Goal: Task Accomplishment & Management: Use online tool/utility

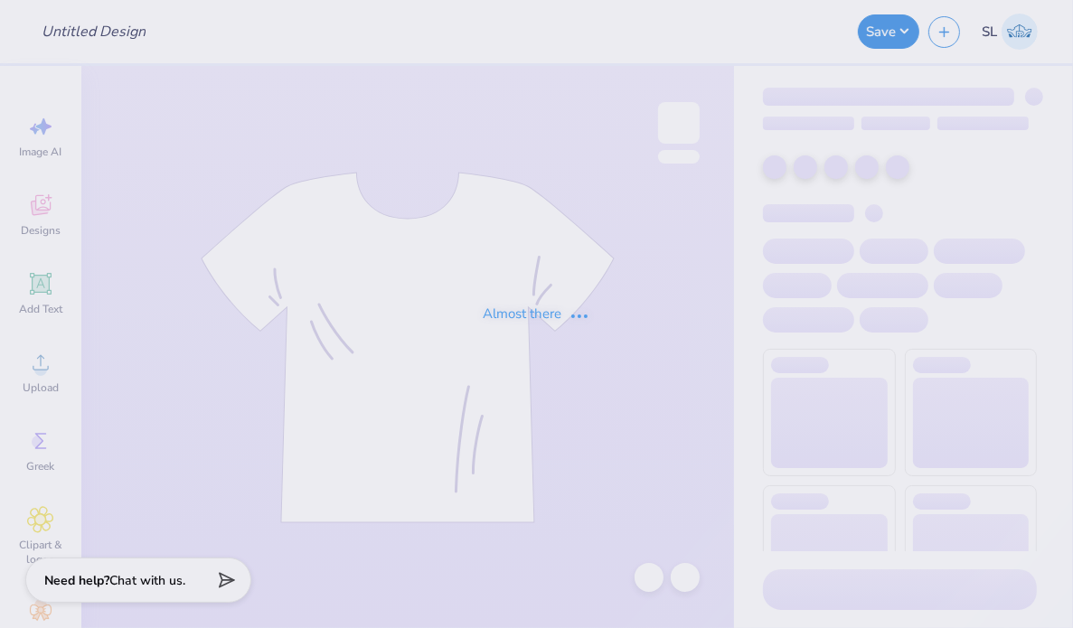
type input "The University of Texas at Austin : Ab Peacock"
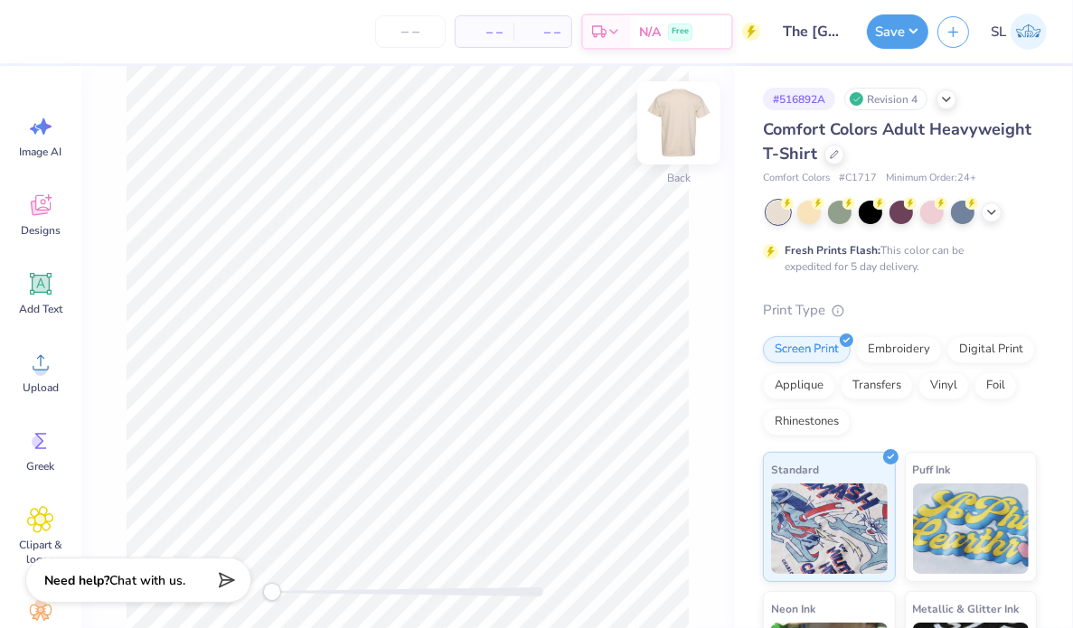
click at [680, 137] on img at bounding box center [679, 123] width 72 height 72
click at [694, 126] on img at bounding box center [679, 123] width 72 height 72
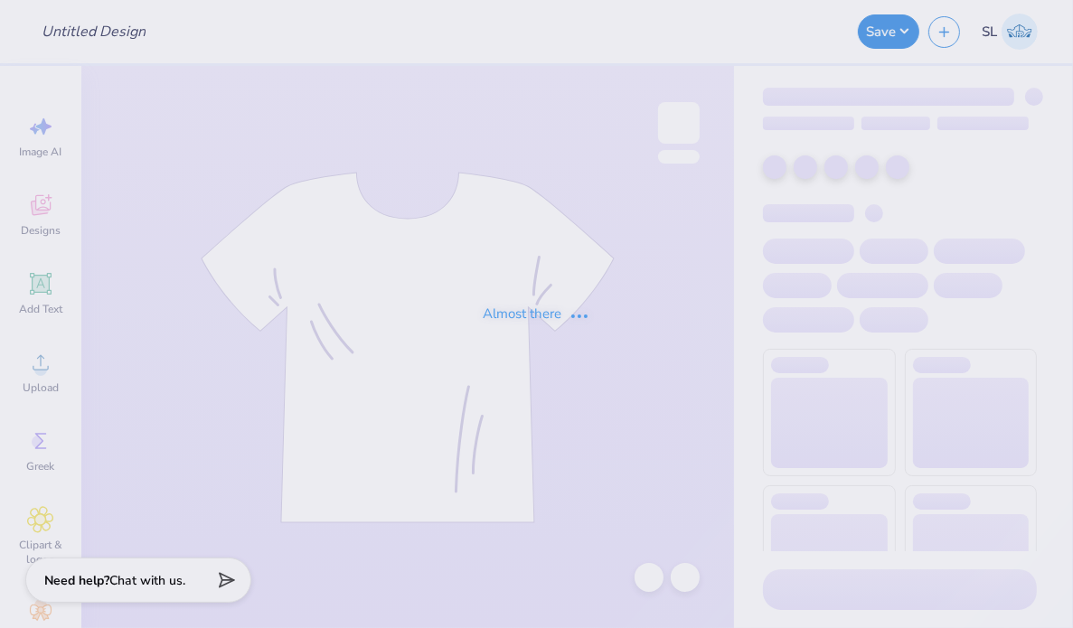
type input "hoco draft"
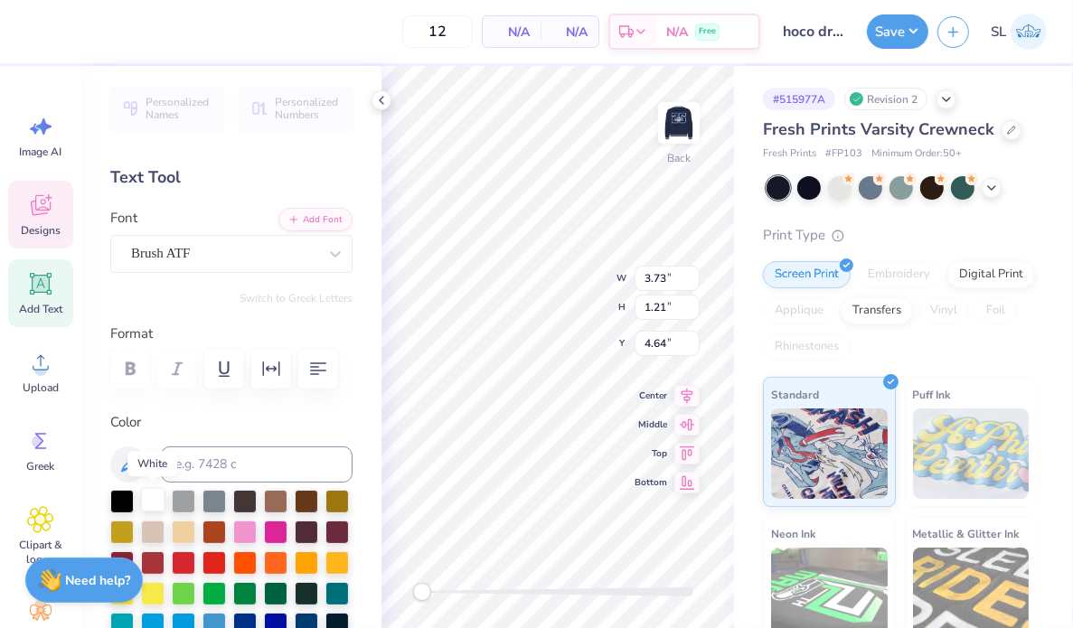
click at [150, 506] on div at bounding box center [153, 500] width 24 height 24
click at [155, 502] on div at bounding box center [153, 500] width 24 height 24
click at [33, 31] on div at bounding box center [30, 29] width 25 height 25
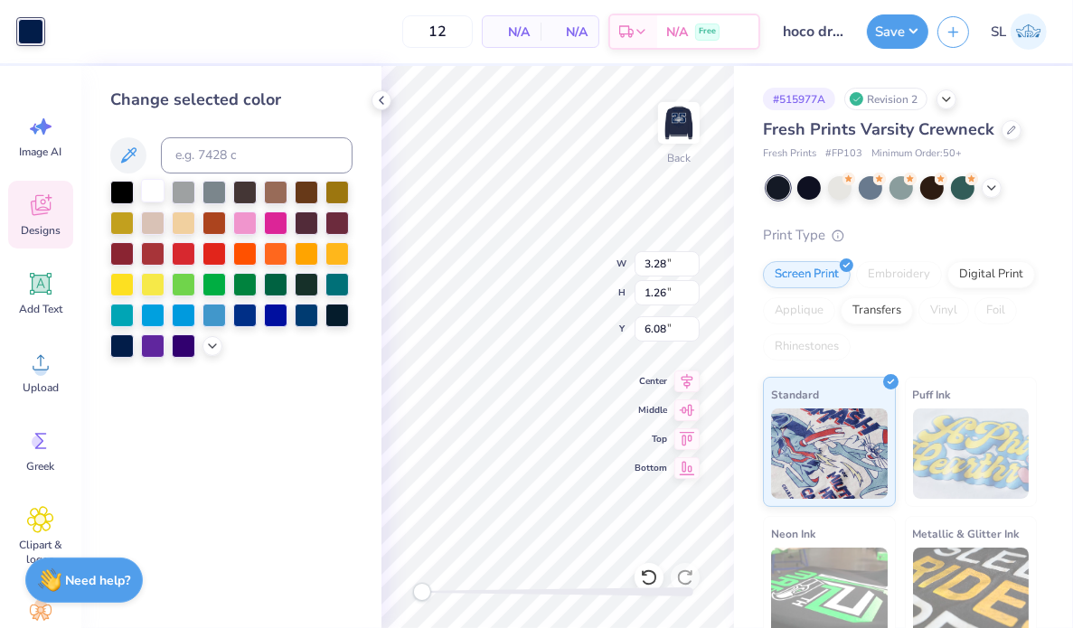
click at [148, 187] on div at bounding box center [153, 191] width 24 height 24
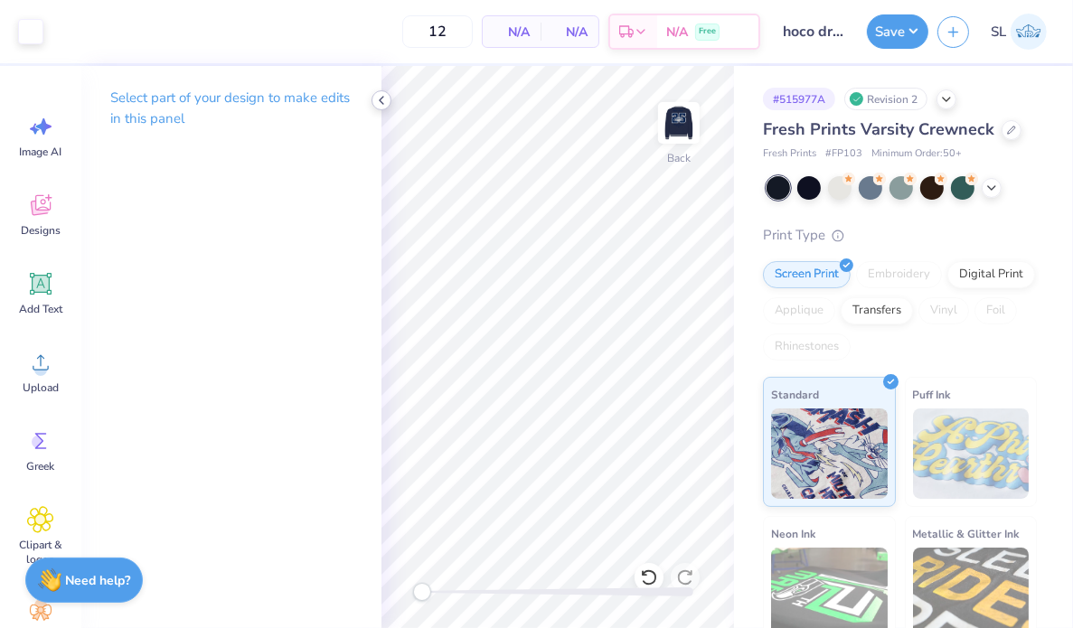
click at [382, 101] on icon at bounding box center [381, 100] width 14 height 14
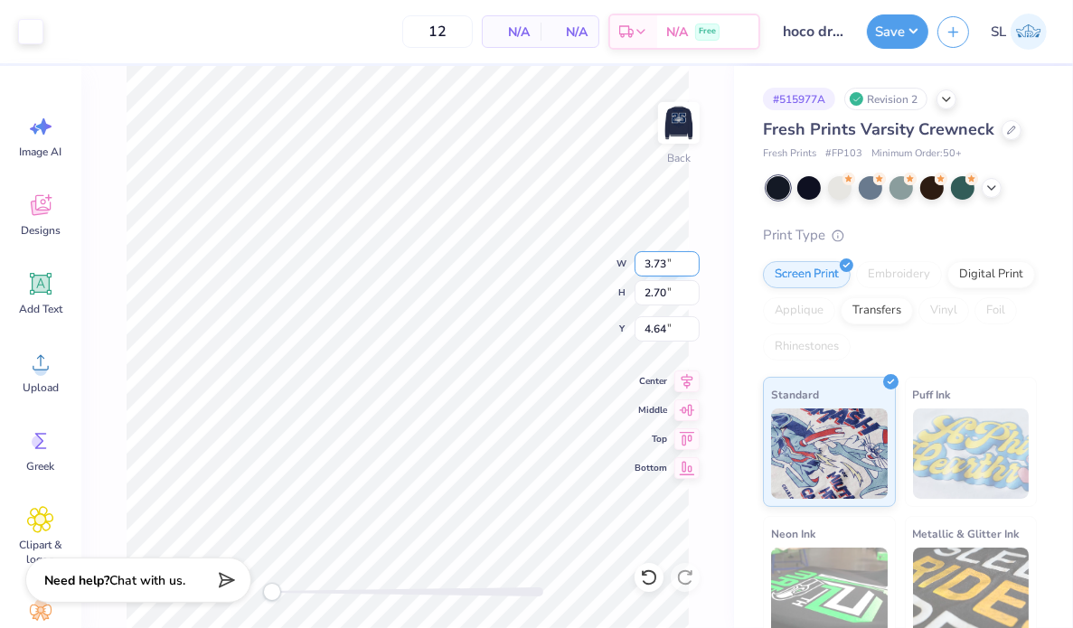
click at [669, 267] on input "3.73" at bounding box center [667, 263] width 65 height 25
type input "3.50"
type input "2.53"
click at [662, 328] on input "4.73" at bounding box center [667, 328] width 65 height 25
type input "3.00"
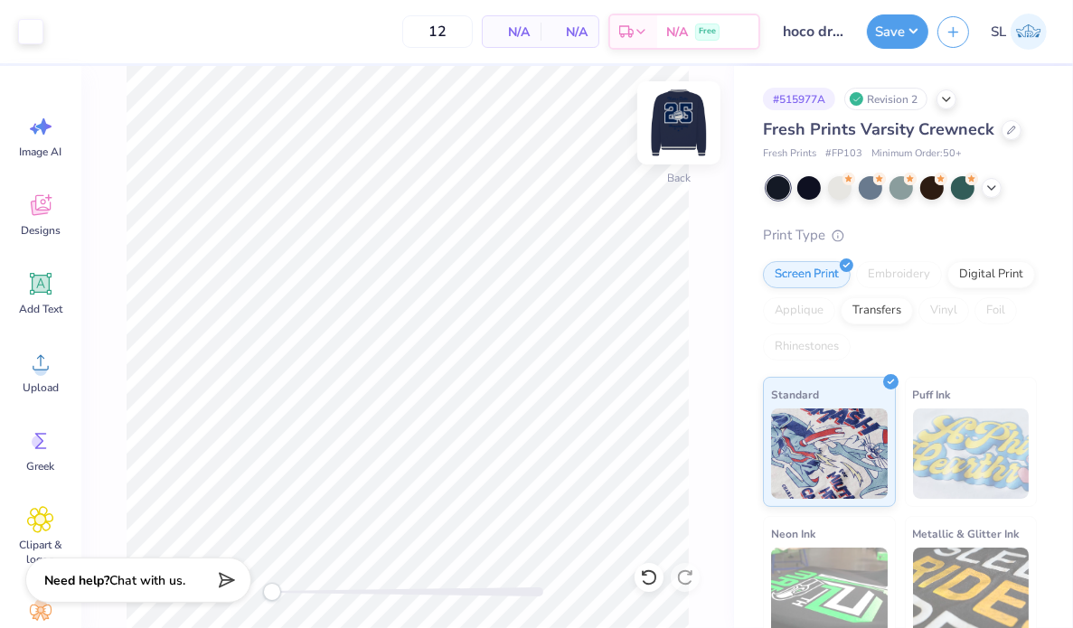
click at [684, 110] on img at bounding box center [679, 123] width 72 height 72
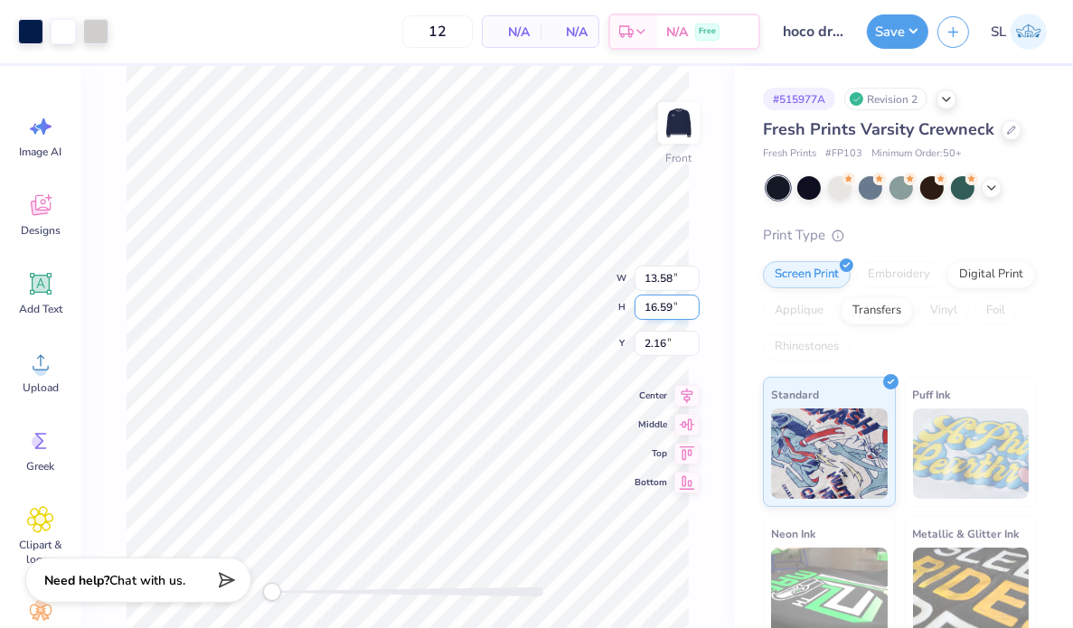
click at [675, 307] on input "16.59" at bounding box center [667, 307] width 65 height 25
type input "15"
type input "12.29"
type input "15.00"
type input "2.95"
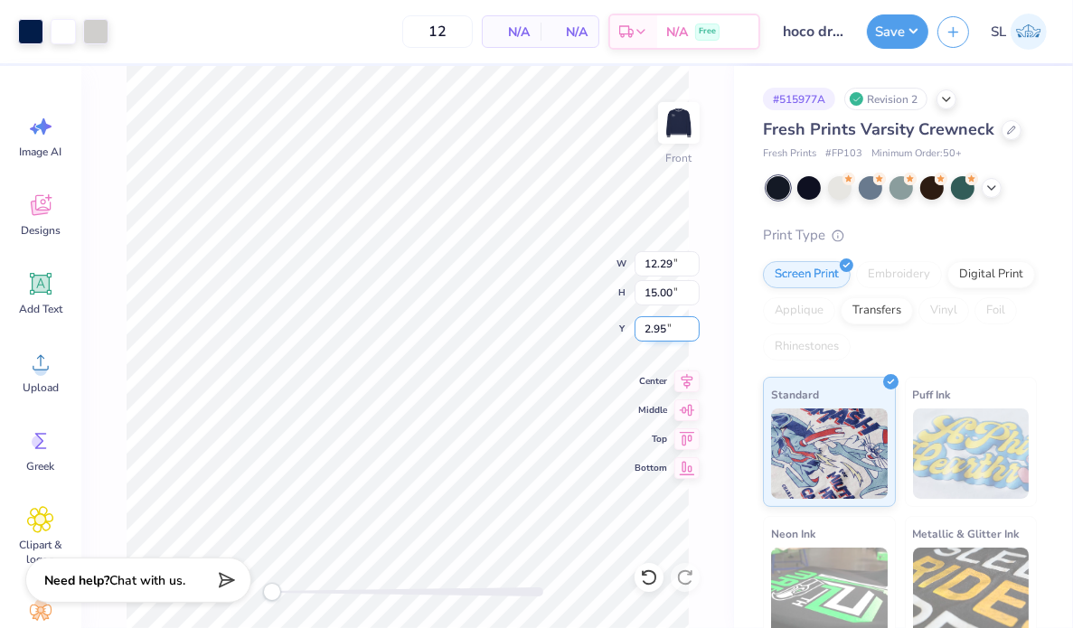
click at [615, 343] on div "Front W 12.29 12.29 " H 15.00 15.00 " Y 2.95 2.95 " Center Middle Top Bottom" at bounding box center [407, 347] width 653 height 562
click at [674, 330] on input "2.95" at bounding box center [667, 328] width 65 height 25
type input "3.00"
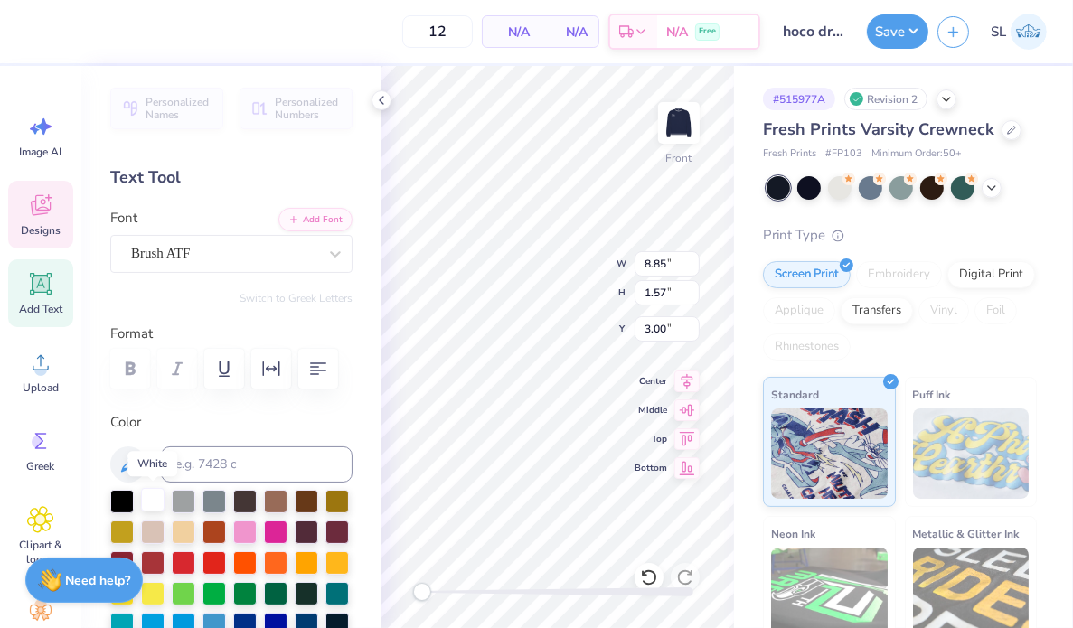
click at [150, 503] on div at bounding box center [153, 500] width 24 height 24
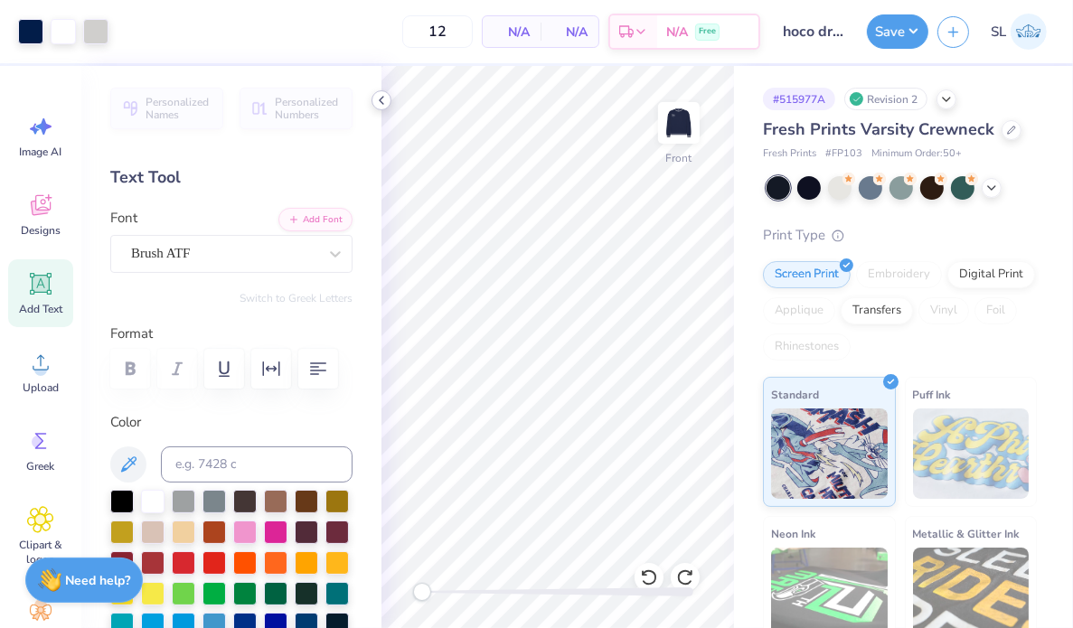
click at [379, 99] on icon at bounding box center [381, 100] width 14 height 14
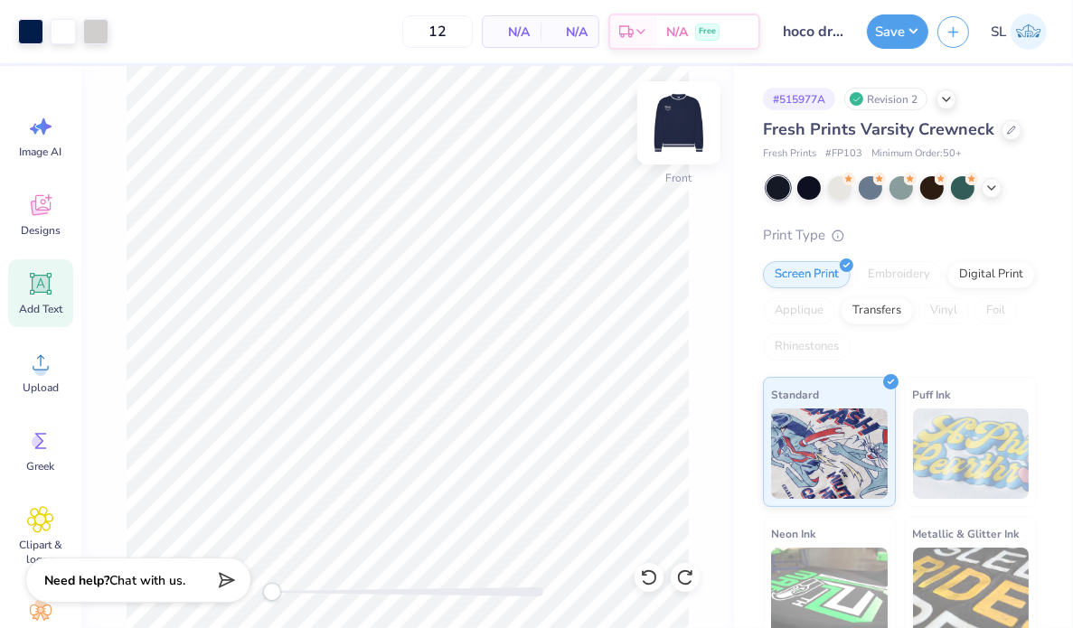
click at [673, 133] on img at bounding box center [679, 123] width 72 height 72
click at [684, 132] on img at bounding box center [679, 123] width 72 height 72
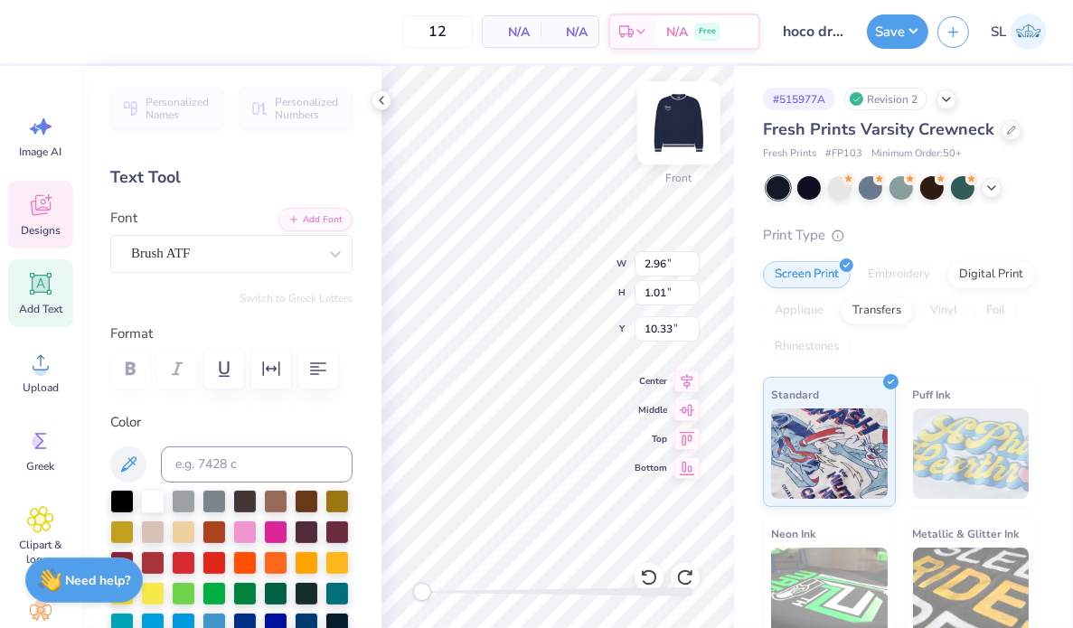
type input "12.29"
type input "8.92"
type input "5.48"
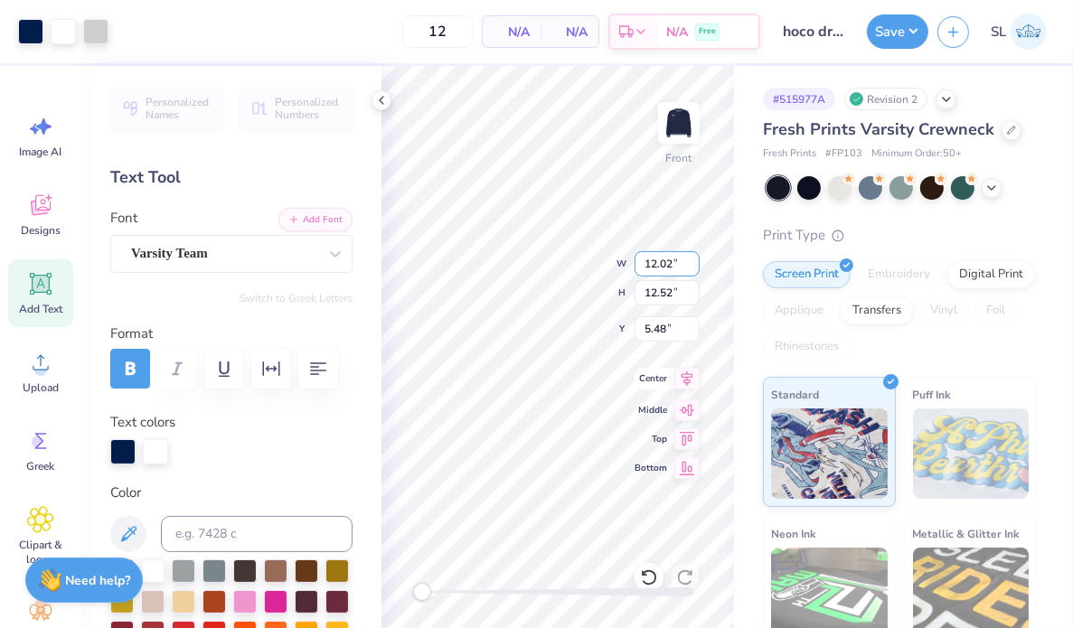
type input "12.01"
type input "12.34"
type input "5.62"
type input "8.27"
type input "8.84"
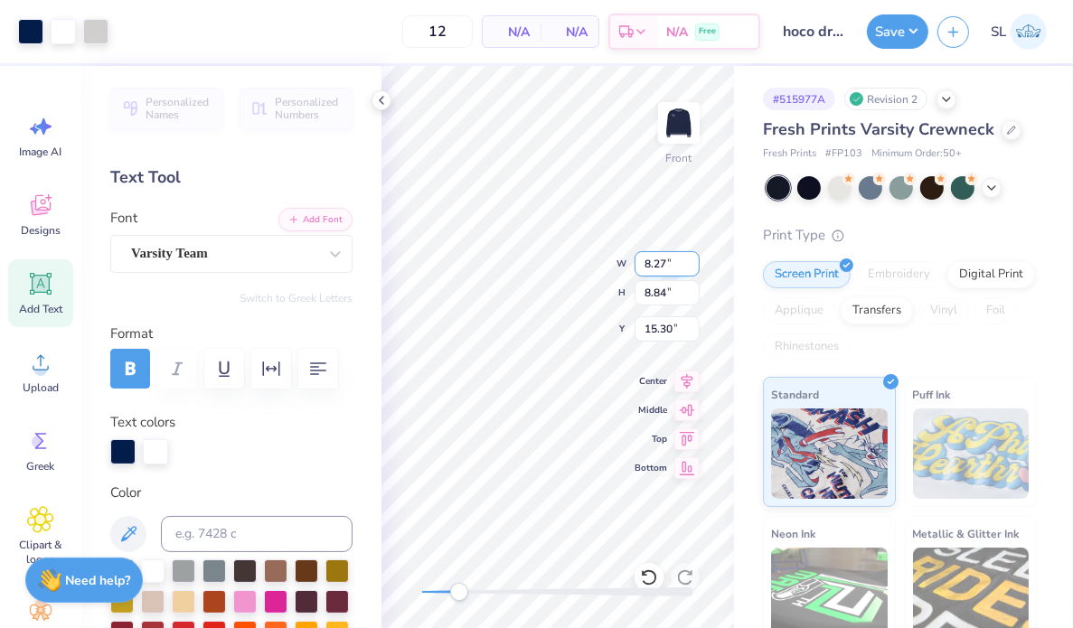
type input "13.59"
type input "17.55"
